Goal: Use online tool/utility: Utilize a website feature to perform a specific function

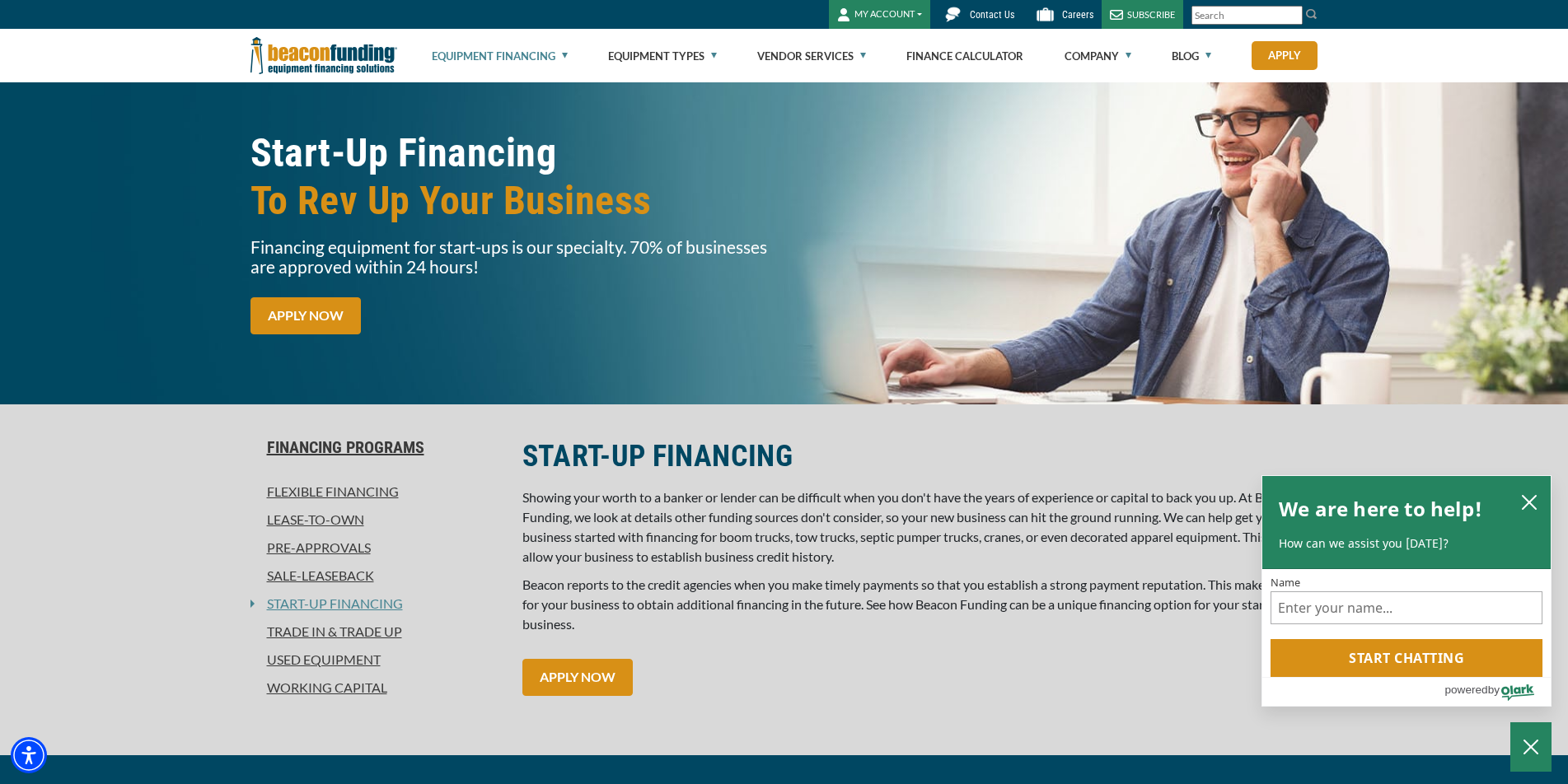
scroll to position [164, 0]
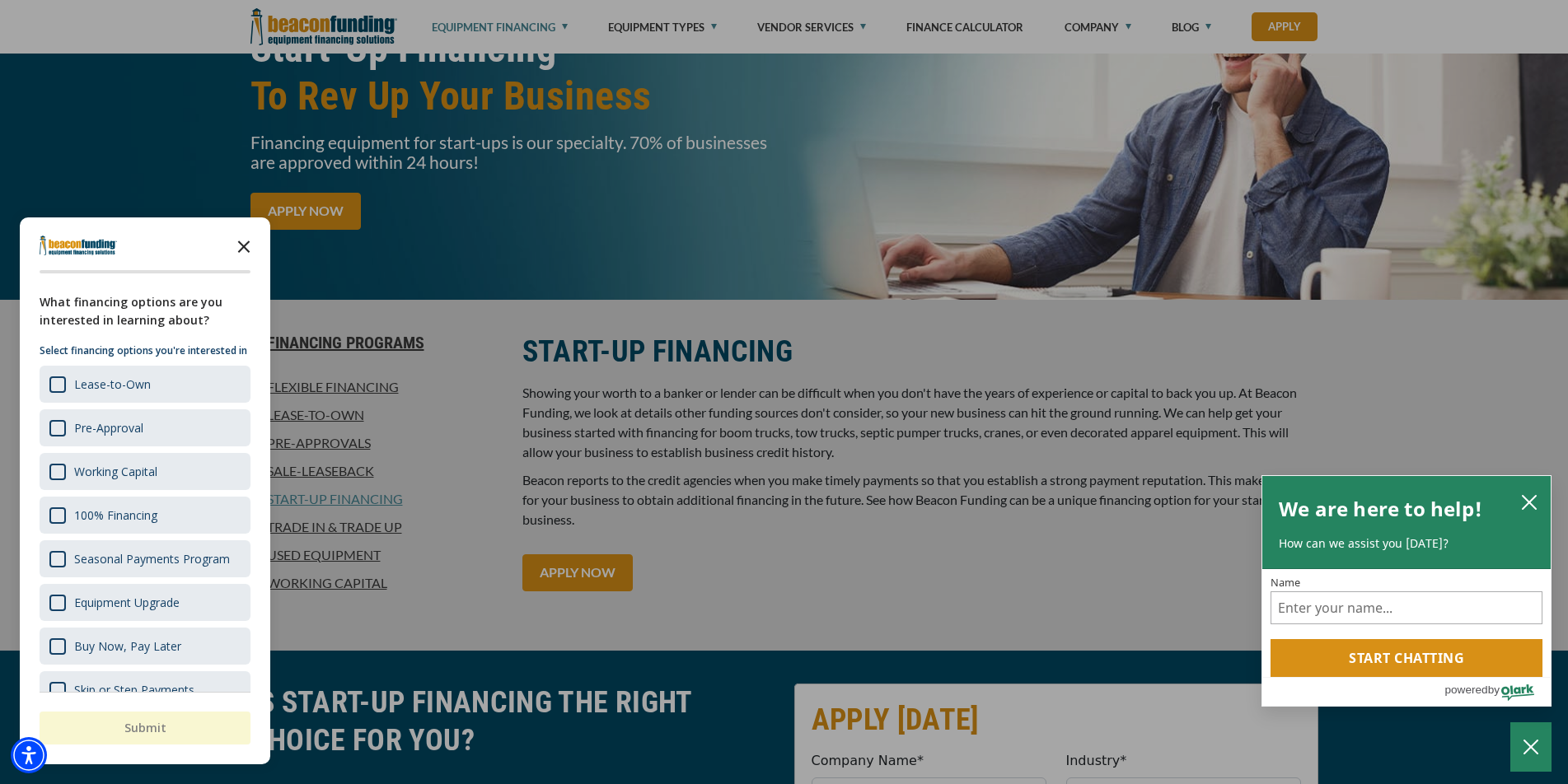
click at [243, 250] on icon "Close the survey" at bounding box center [244, 245] width 33 height 33
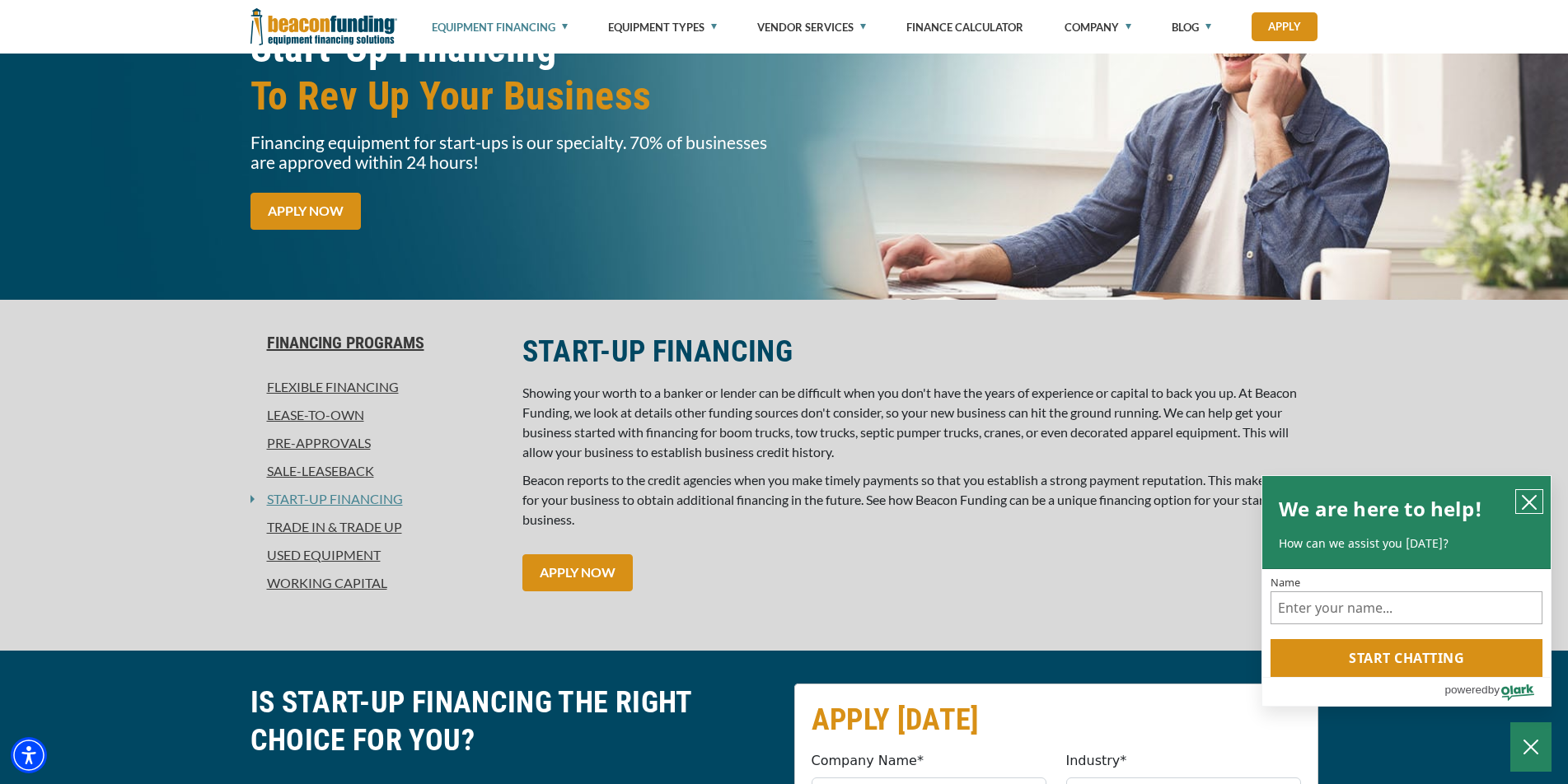
click at [1526, 502] on icon "close chatbox" at bounding box center [1528, 502] width 16 height 16
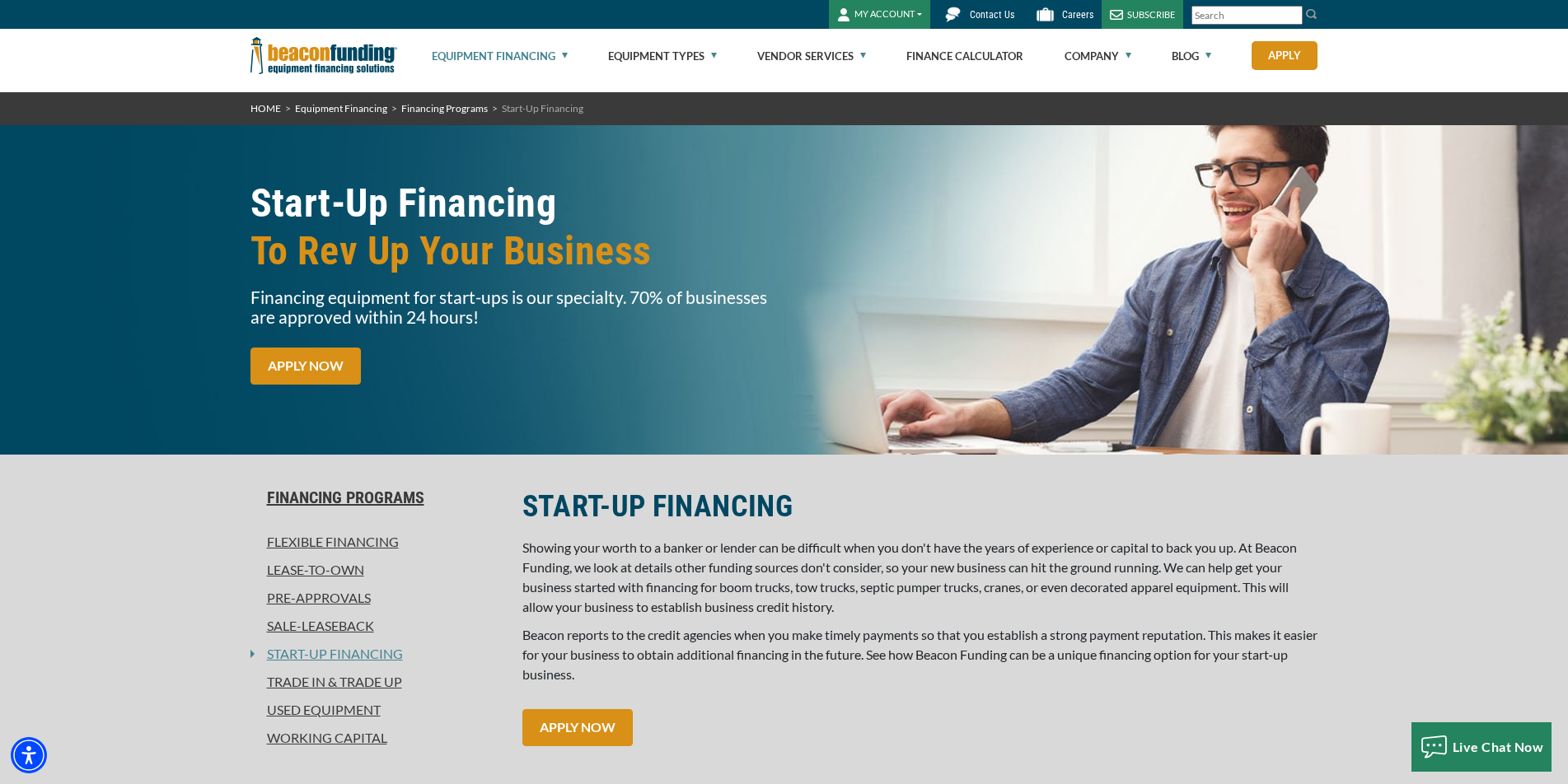
scroll to position [0, 0]
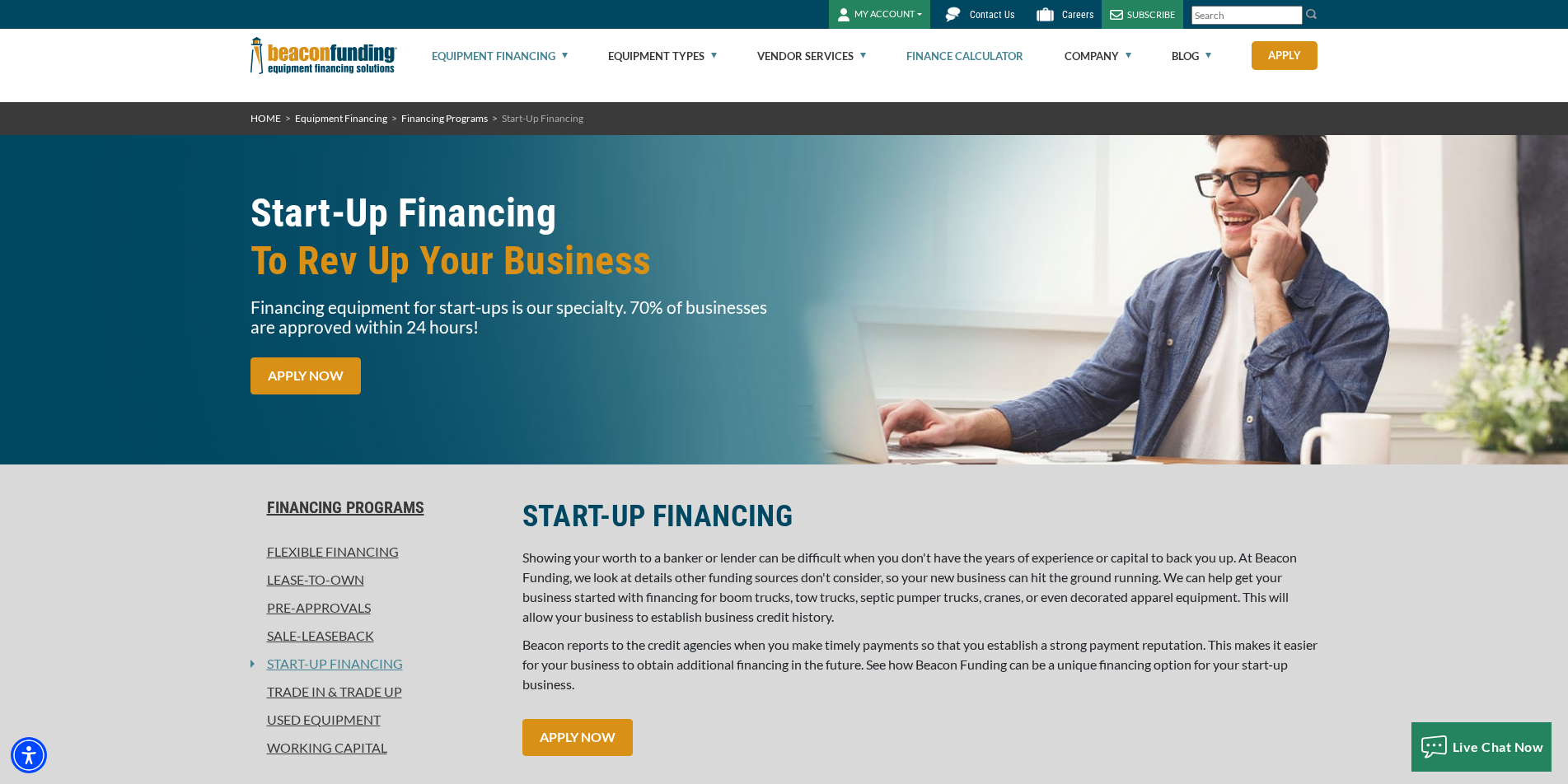
click at [965, 60] on link "Finance Calculator" at bounding box center [965, 56] width 117 height 53
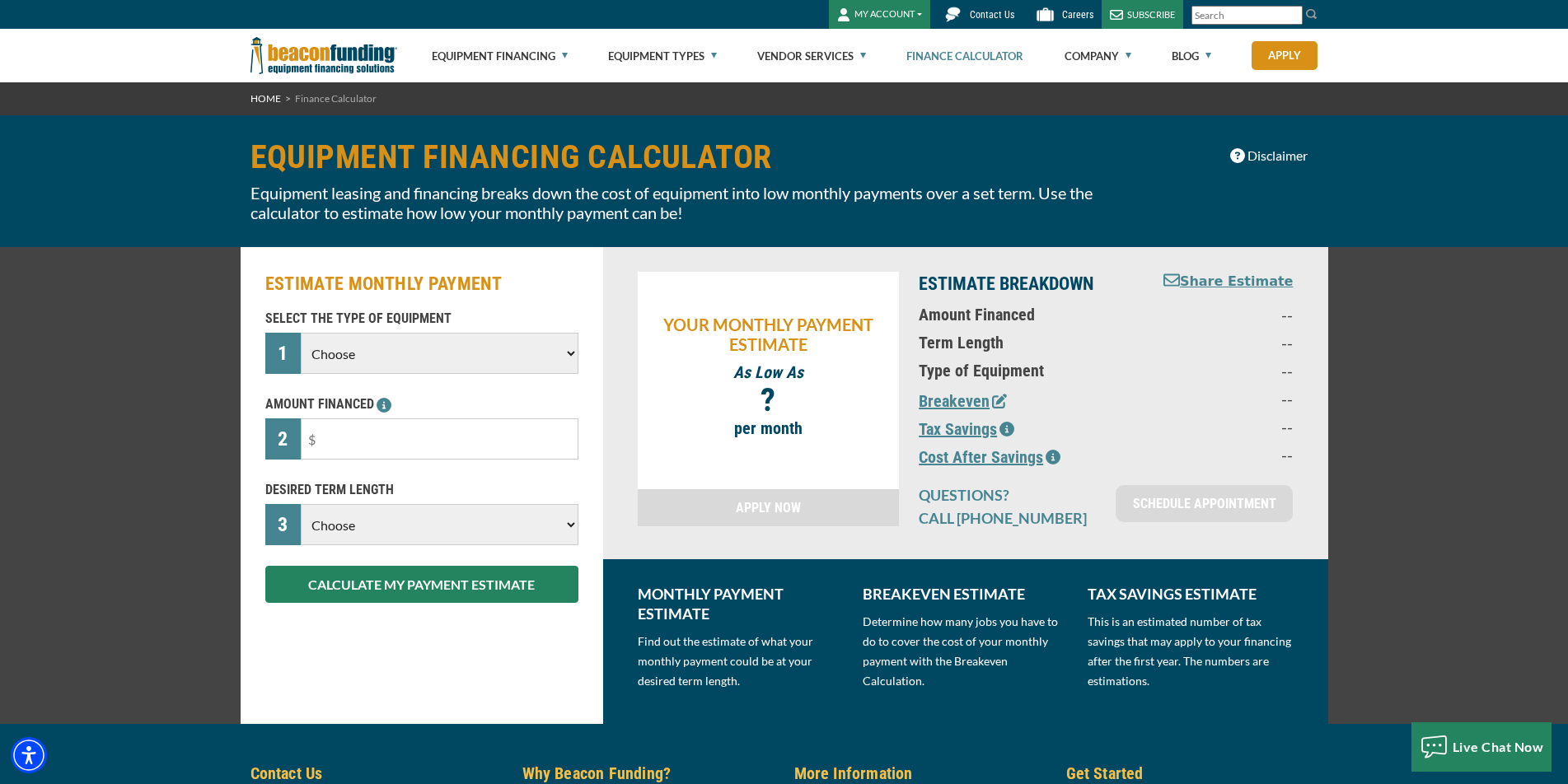
click at [536, 354] on select "Choose Backhoe Boom/Bucket Truck Chipper Commercial Mower Crane DTG/DTF Printin…" at bounding box center [439, 353] width 277 height 42
select select "9"
click at [301, 332] on select "Choose Backhoe Boom/Bucket Truck Chipper Commercial Mower Crane DTG/DTF Printin…" at bounding box center [439, 353] width 277 height 42
click at [410, 434] on input "text" at bounding box center [439, 439] width 277 height 42
type input "$70,000"
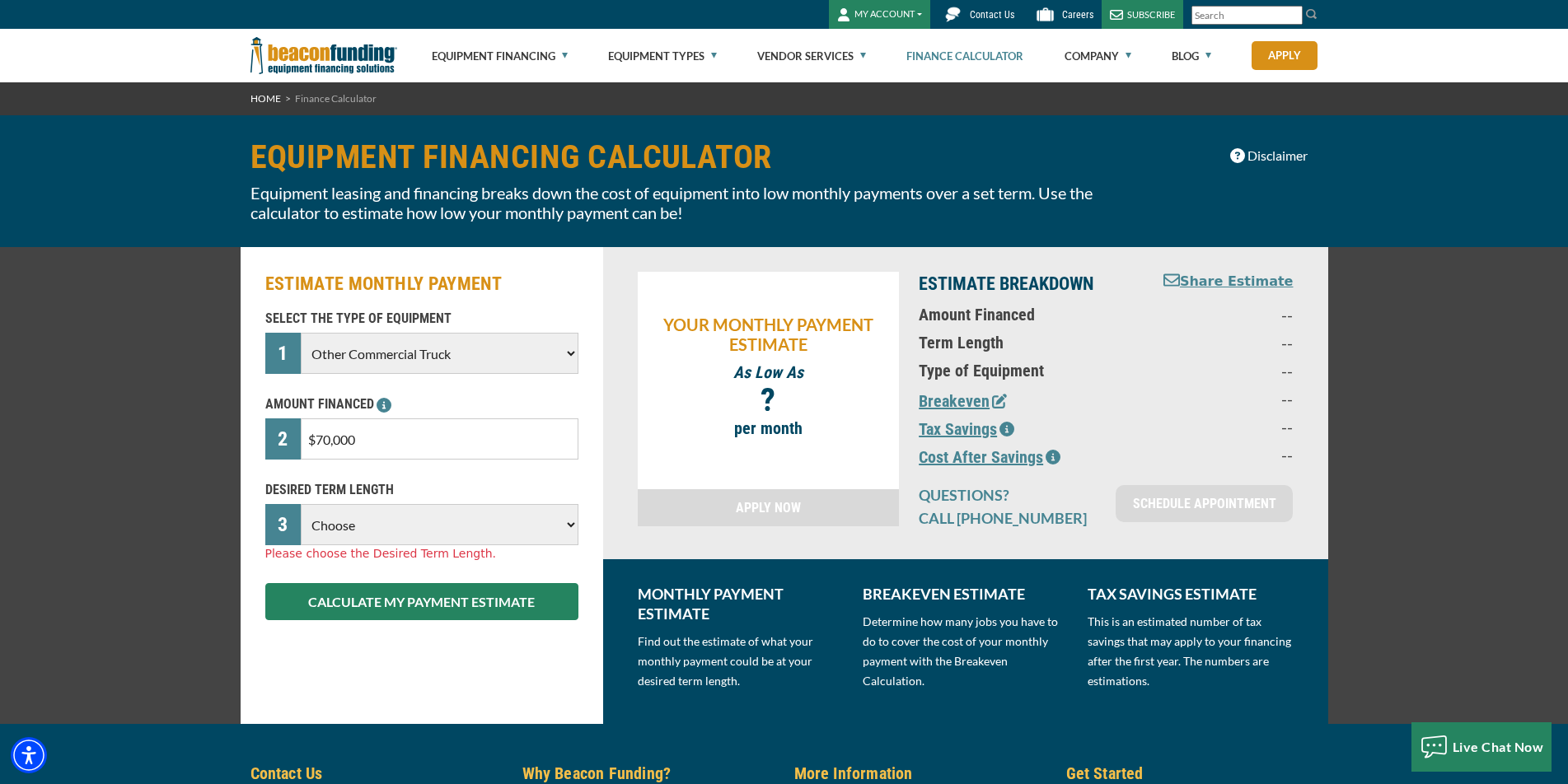
click at [445, 520] on select "Choose 36 Months 48 Months 60 Months" at bounding box center [439, 524] width 277 height 42
select select "60"
click at [301, 503] on select "Choose 36 Months 48 Months 60 Months" at bounding box center [439, 524] width 277 height 42
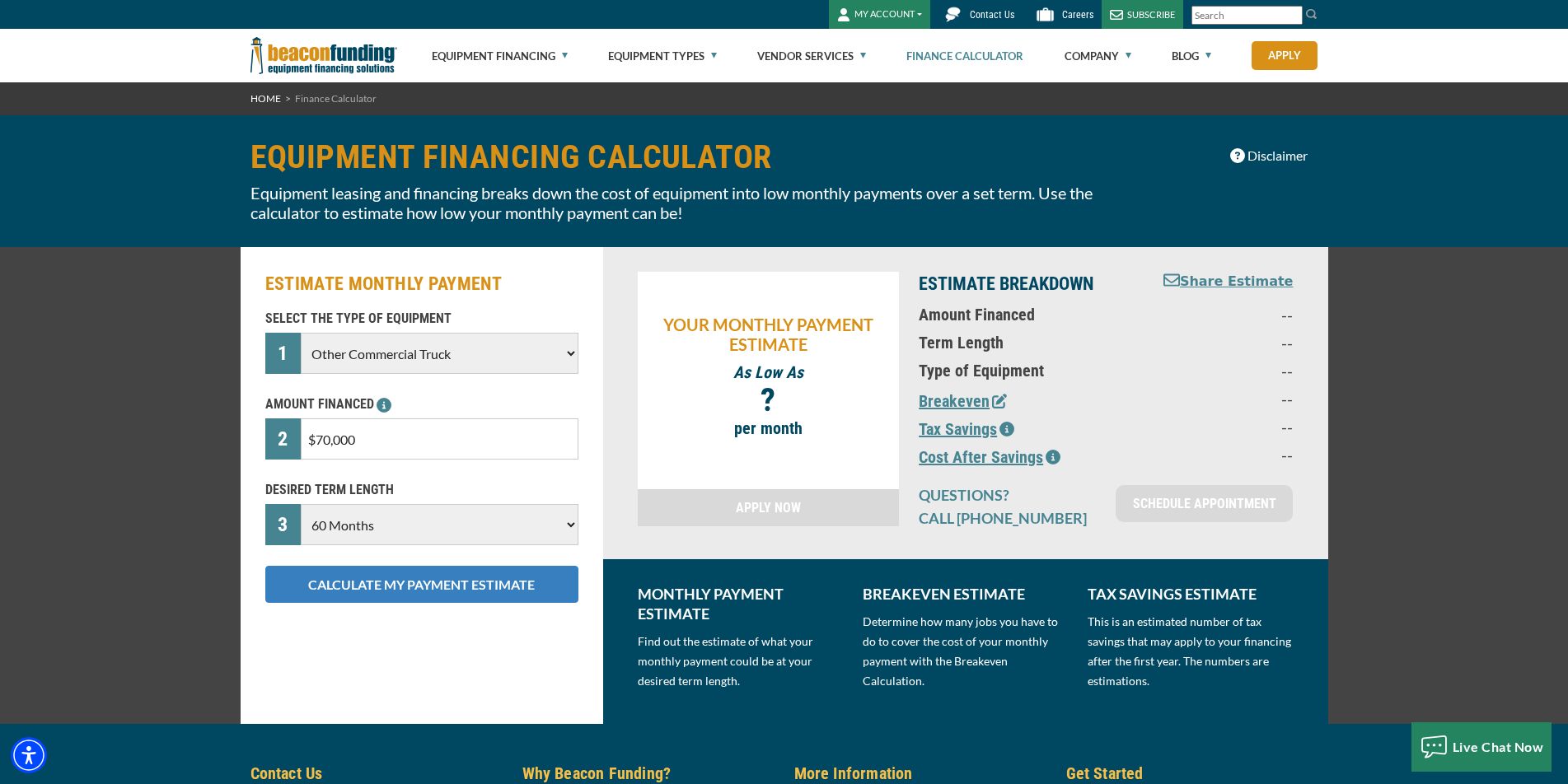
click at [377, 600] on button "CALCULATE MY PAYMENT ESTIMATE" at bounding box center [422, 584] width 313 height 37
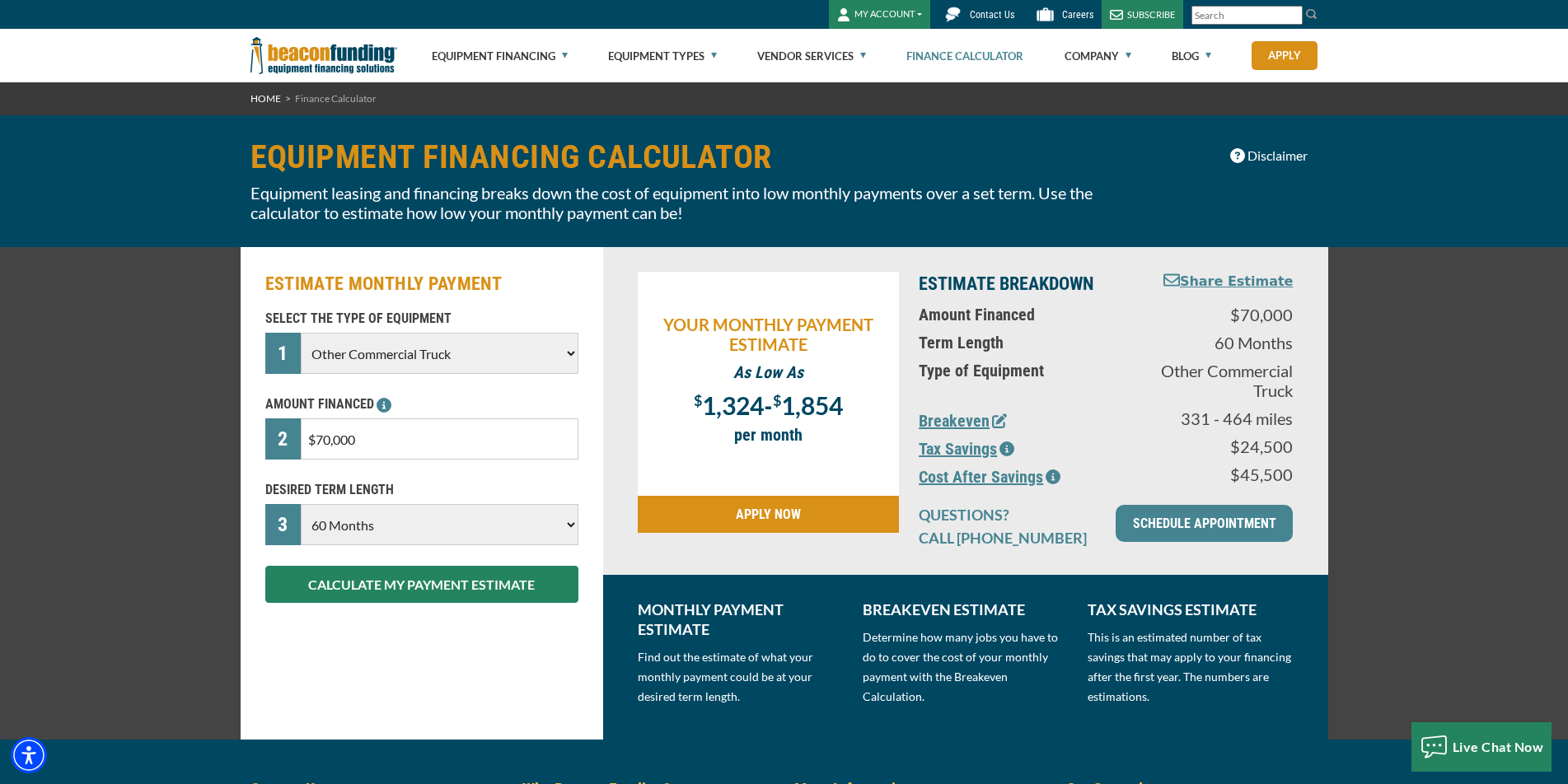
click at [1050, 473] on icon "button" at bounding box center [1053, 477] width 15 height 15
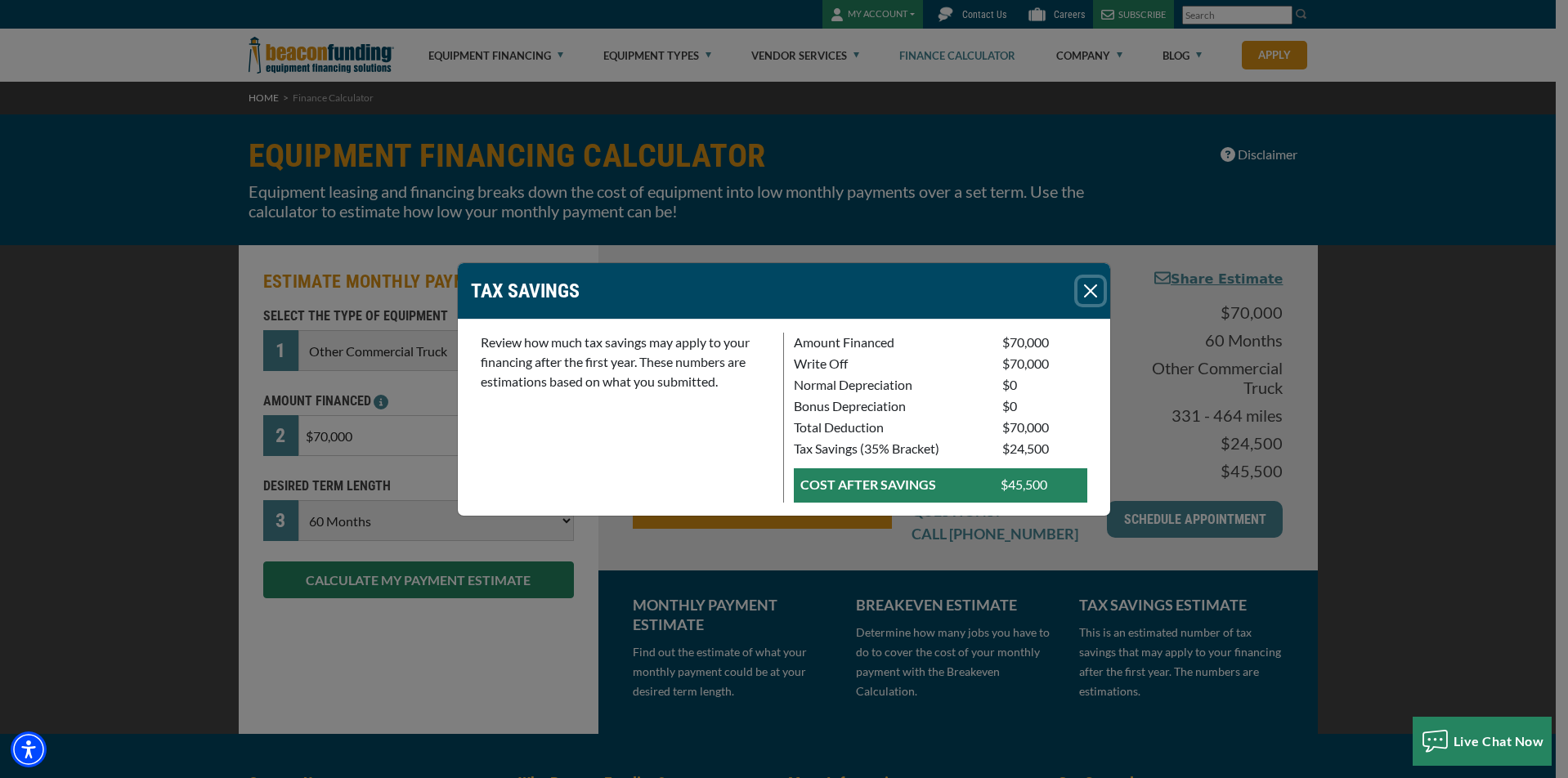
click at [1089, 293] on button "Close" at bounding box center [1091, 291] width 26 height 26
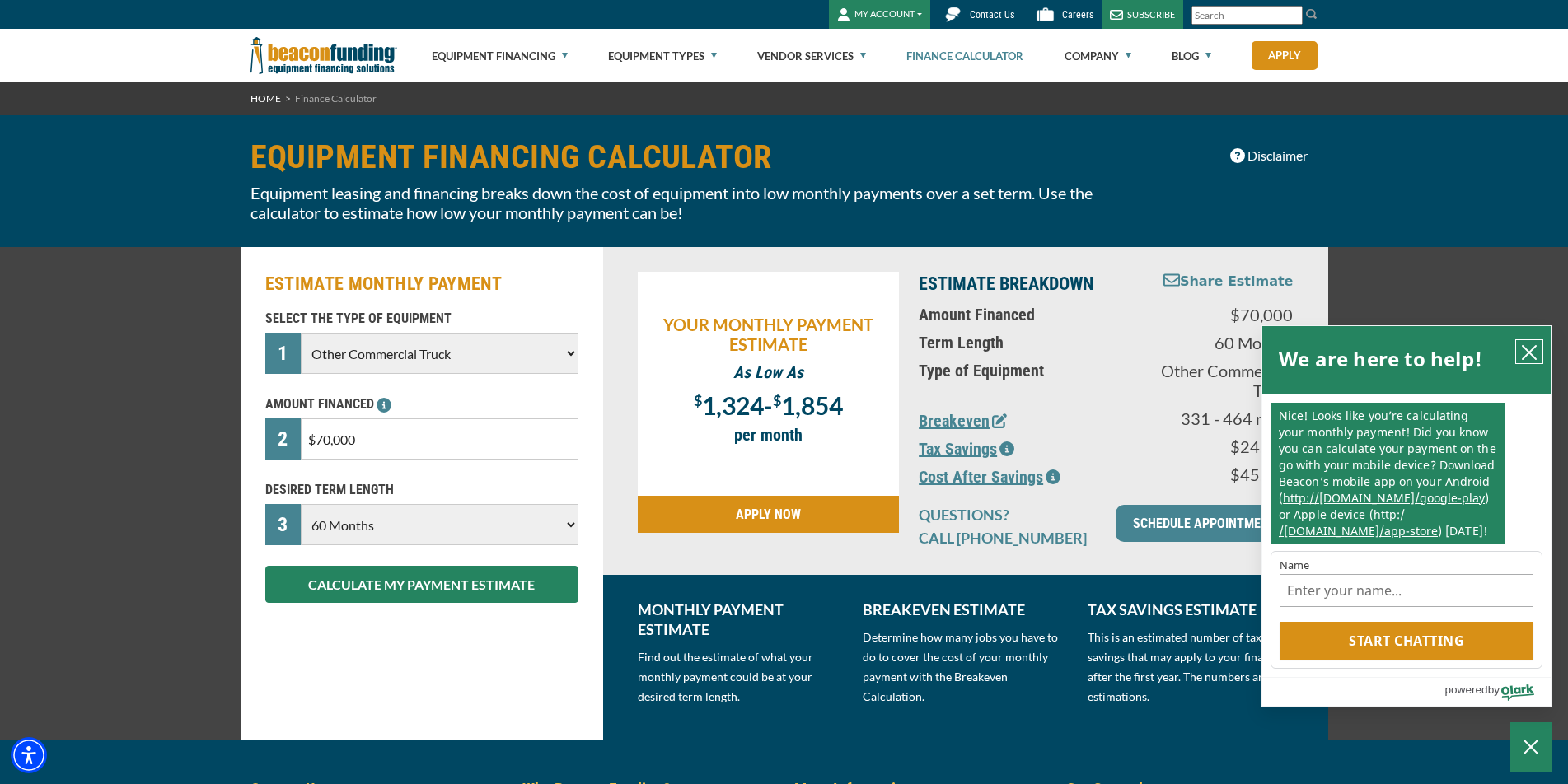
click at [1530, 351] on icon "close chatbox" at bounding box center [1528, 351] width 16 height 16
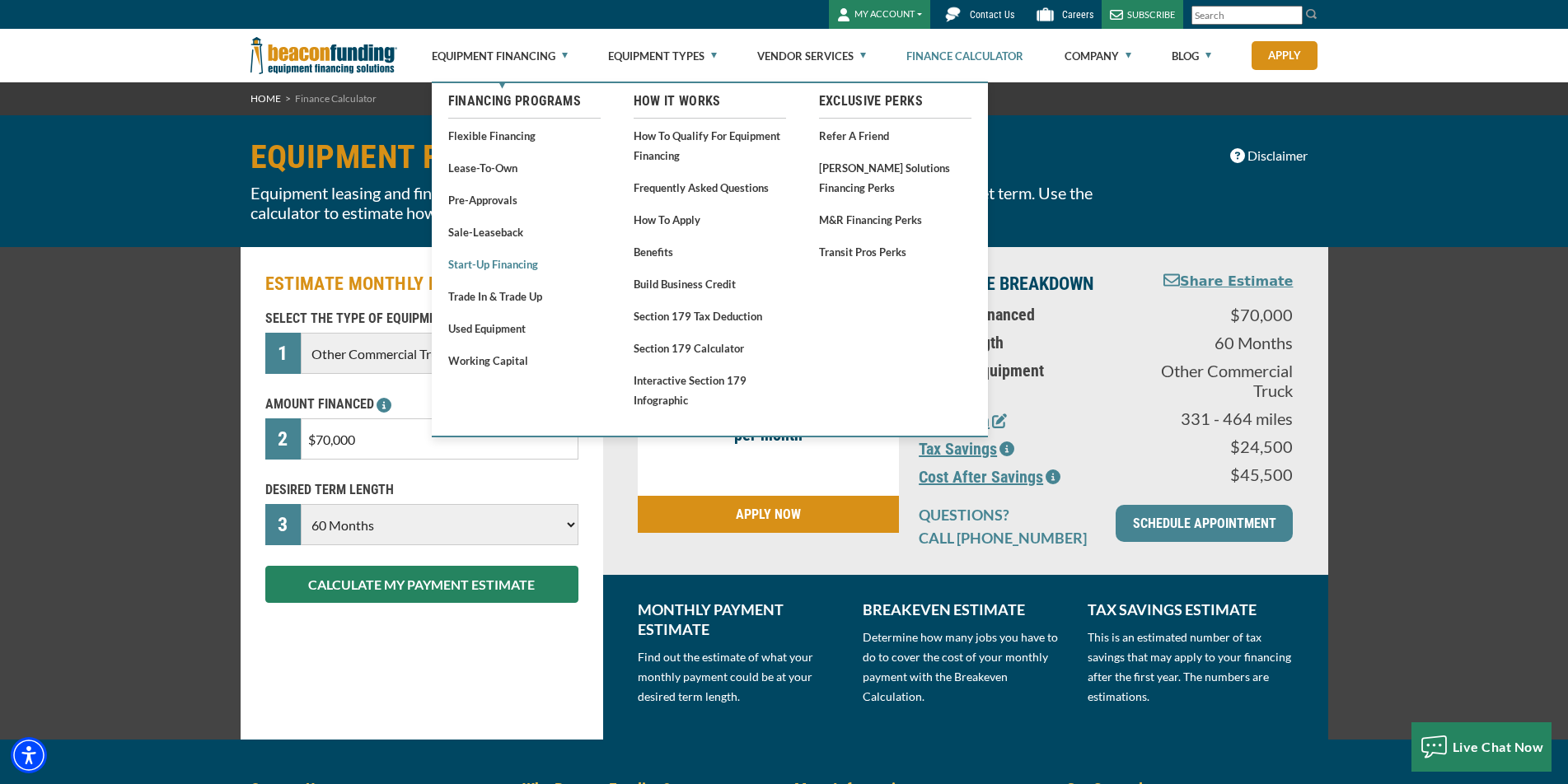
click at [503, 260] on link "Start-Up Financing" at bounding box center [524, 264] width 152 height 21
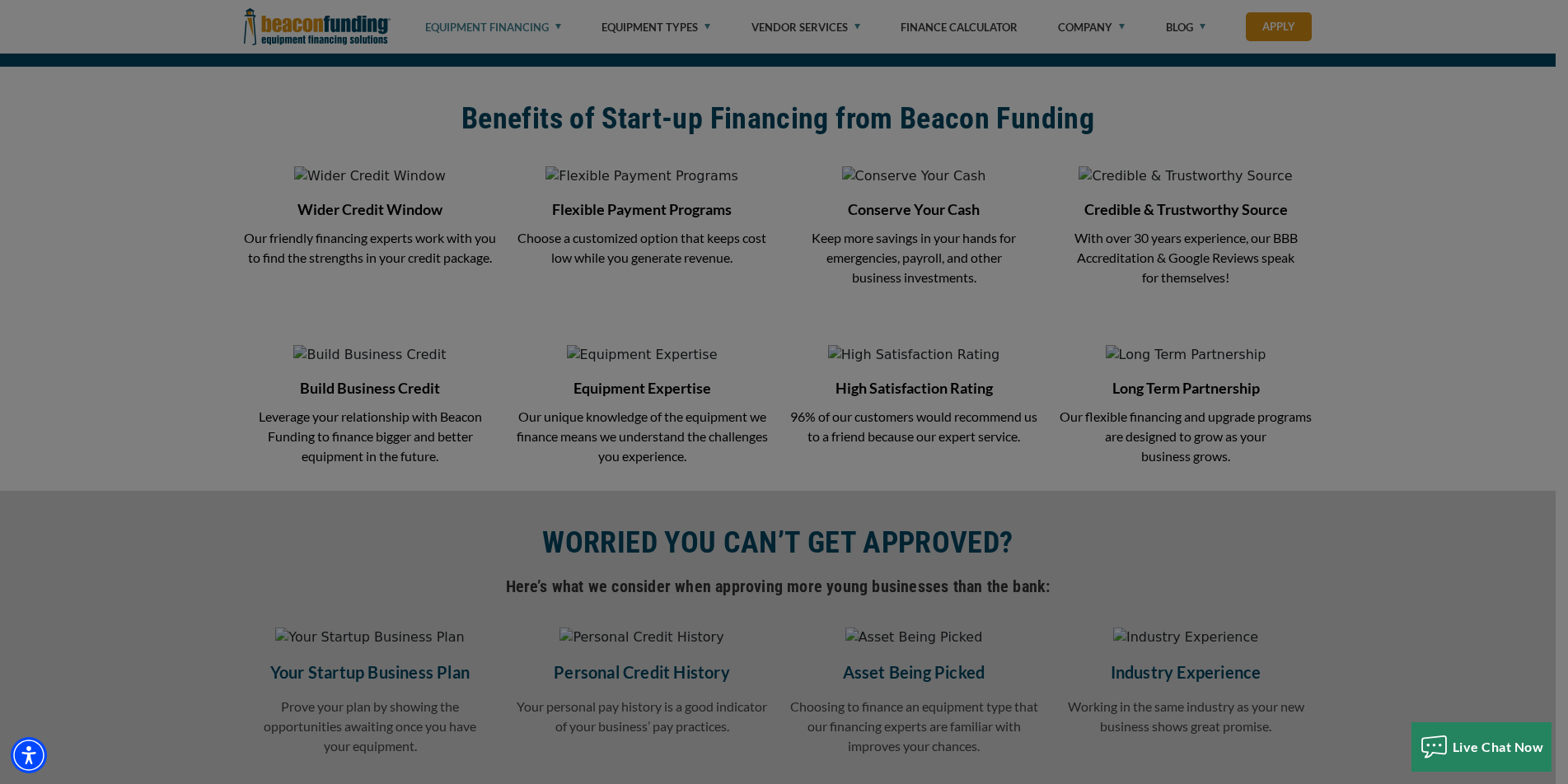
scroll to position [1894, 0]
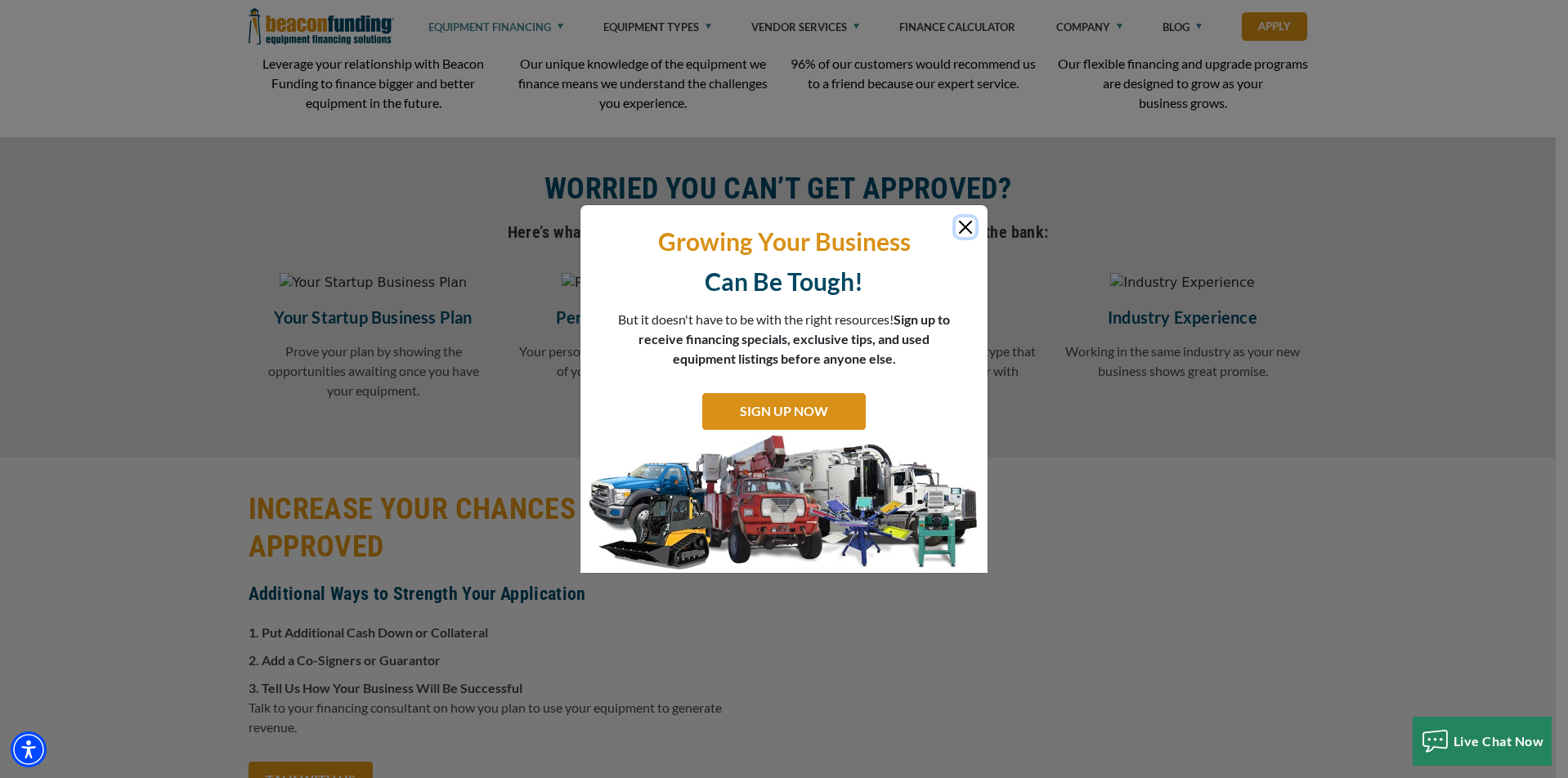
click at [971, 233] on button "Close" at bounding box center [965, 227] width 20 height 20
